Goal: Navigation & Orientation: Find specific page/section

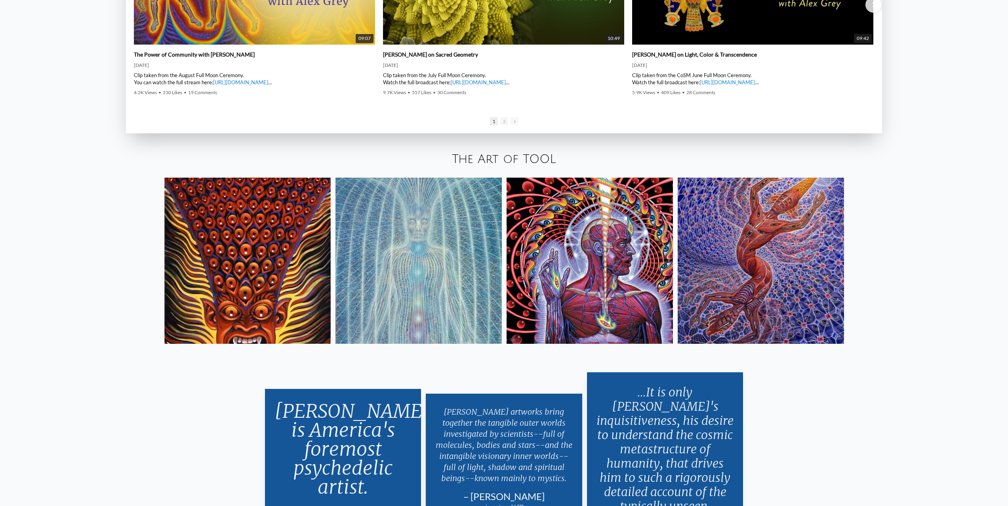
scroll to position [1663, 0]
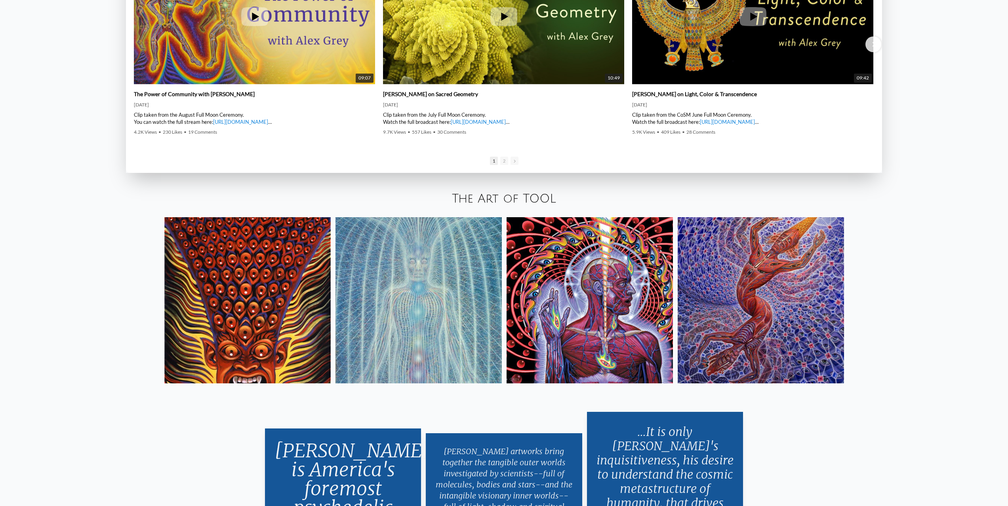
click at [255, 264] on img at bounding box center [247, 300] width 166 height 166
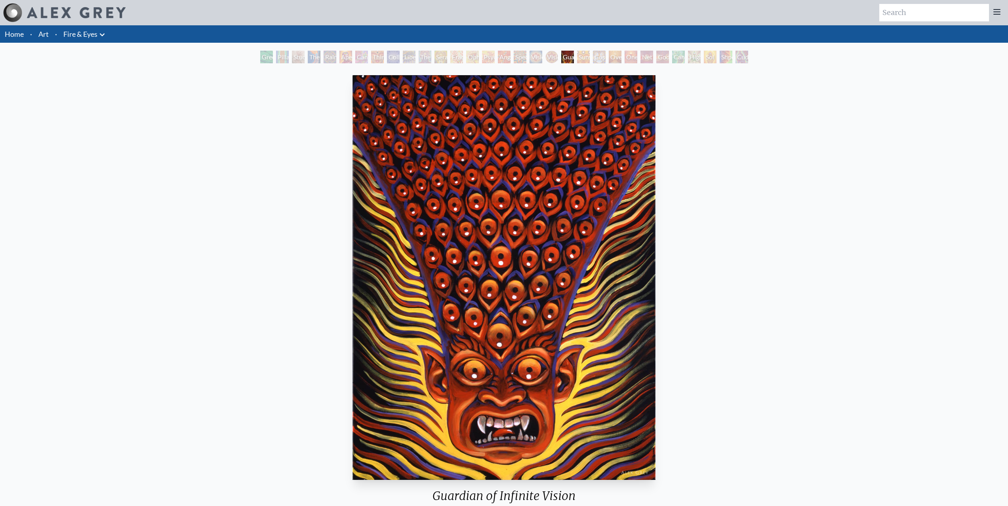
click at [648, 53] on div "Net of Being" at bounding box center [646, 57] width 13 height 13
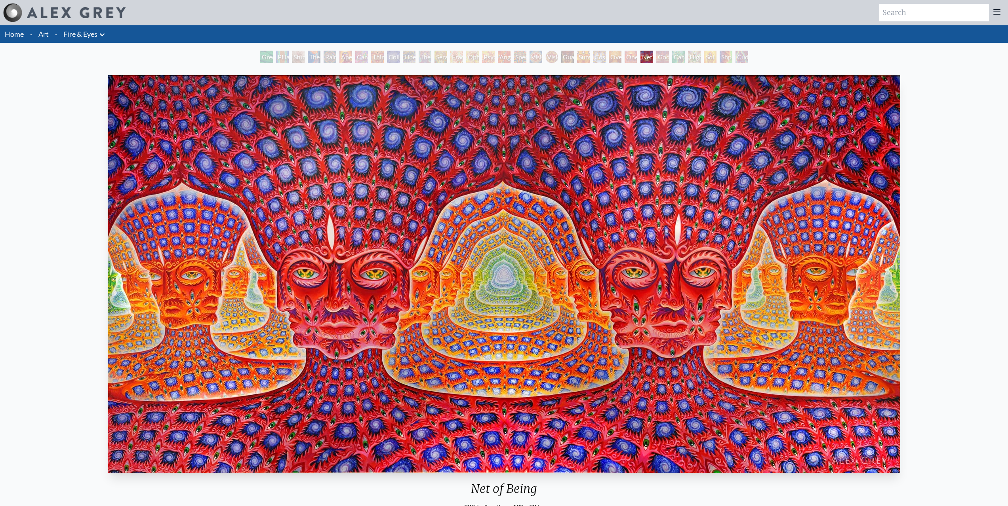
click at [656, 58] on div "Godself" at bounding box center [662, 57] width 13 height 13
